Goal: Transaction & Acquisition: Purchase product/service

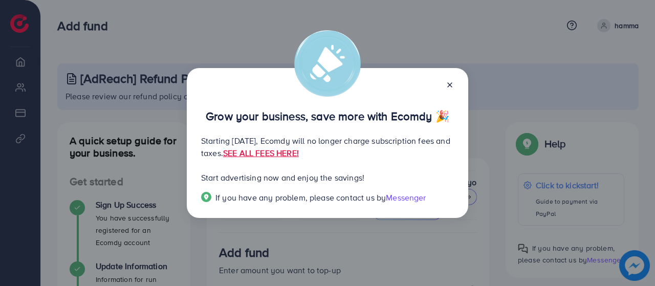
click at [446, 83] on icon at bounding box center [450, 85] width 8 height 8
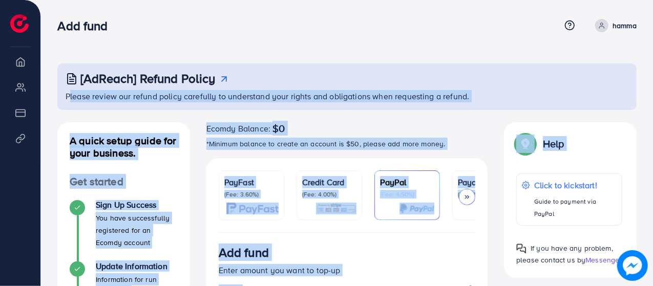
drag, startPoint x: 648, startPoint y: 116, endPoint x: 275, endPoint y: 51, distance: 379.1
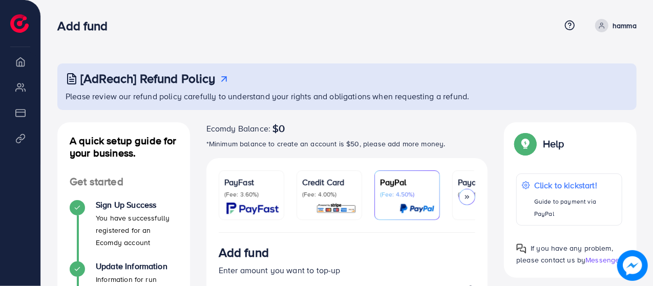
click at [238, 18] on div "Add fund" at bounding box center [308, 25] width 503 height 15
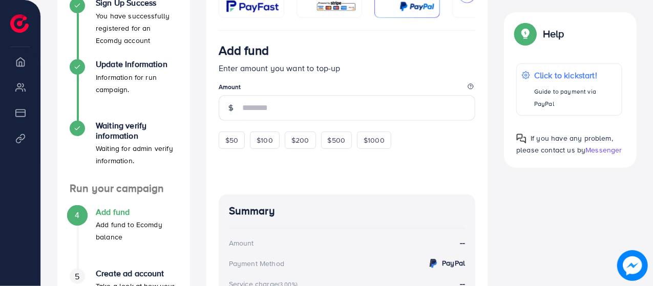
scroll to position [218, 0]
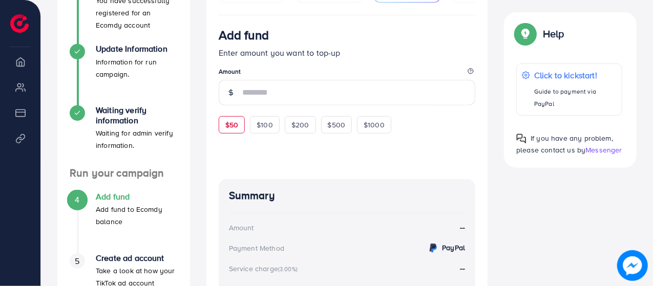
click at [229, 134] on div "$50" at bounding box center [232, 124] width 26 height 17
type input "**"
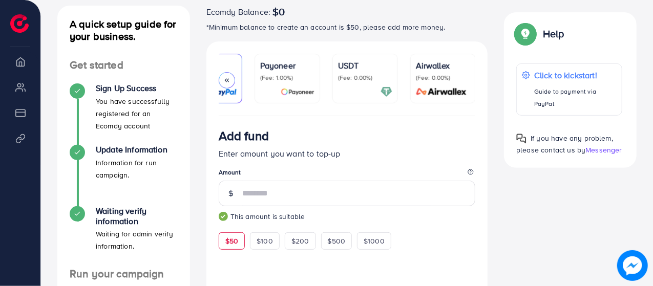
scroll to position [0, 0]
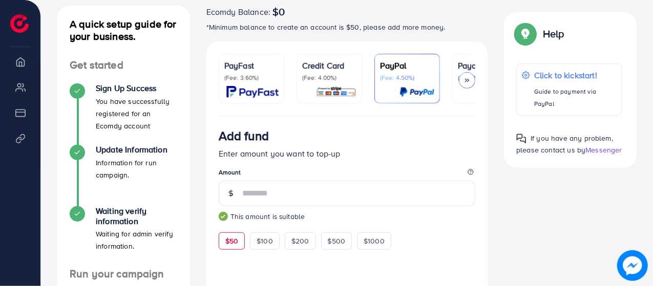
click at [238, 81] on div "PayFast (Fee: 3.60%)" at bounding box center [251, 78] width 54 height 38
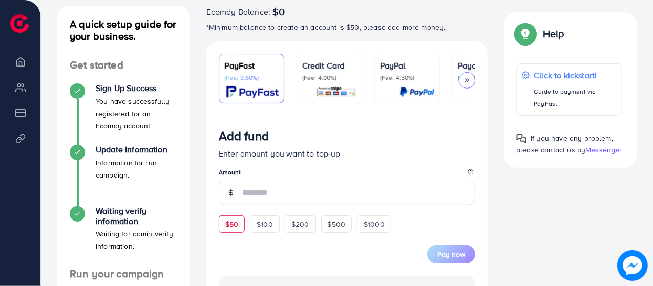
click at [232, 226] on span "$50" at bounding box center [231, 224] width 13 height 10
type input "**"
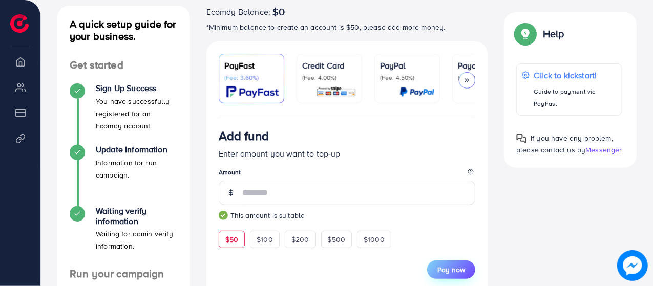
click at [451, 271] on span "Pay now" at bounding box center [451, 270] width 28 height 10
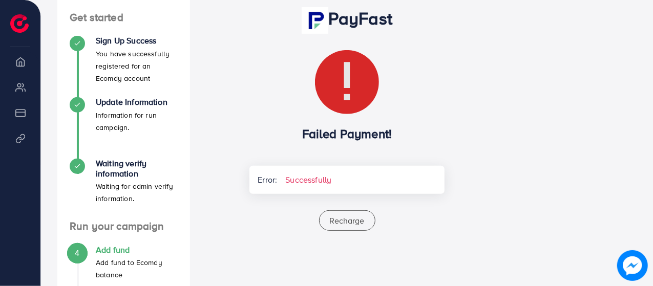
scroll to position [183, 0]
